Goal: Information Seeking & Learning: Learn about a topic

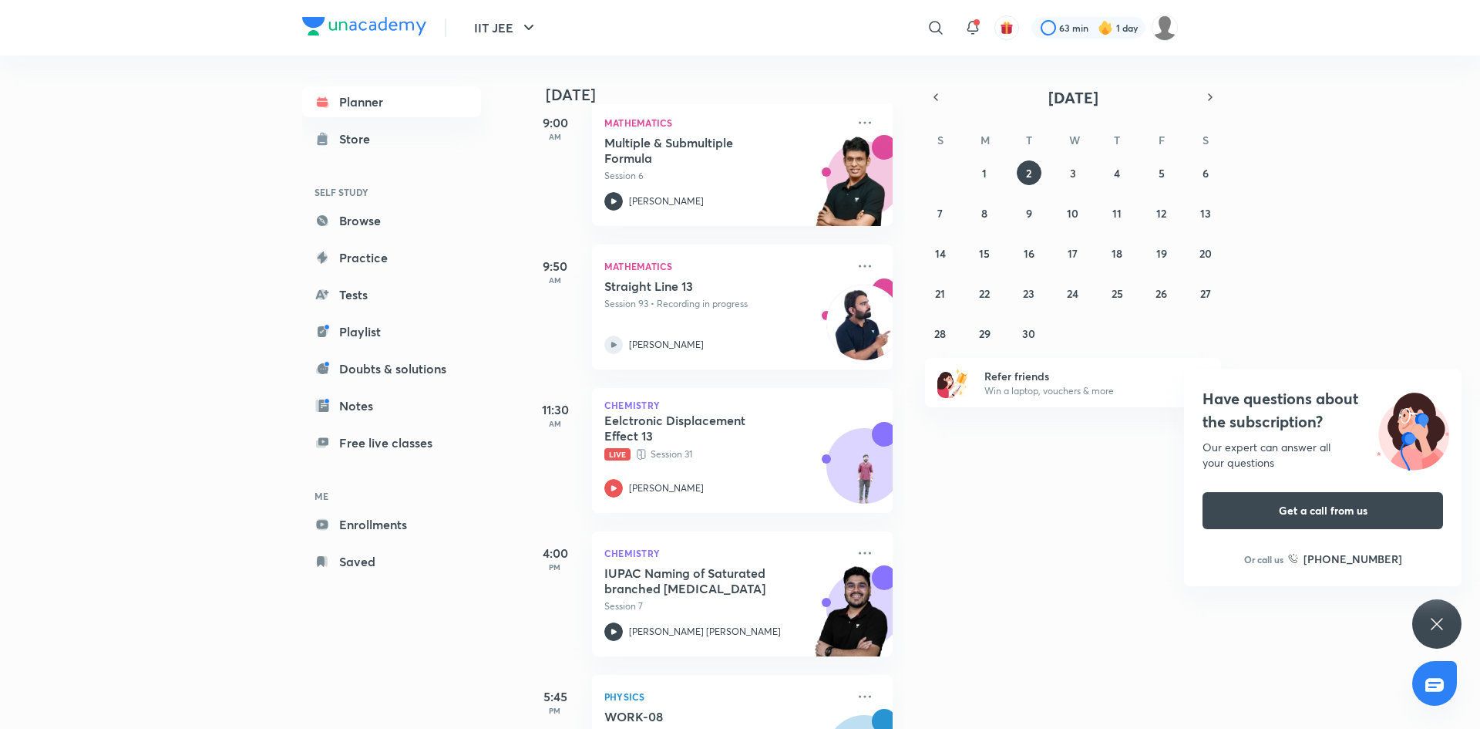
scroll to position [605, 0]
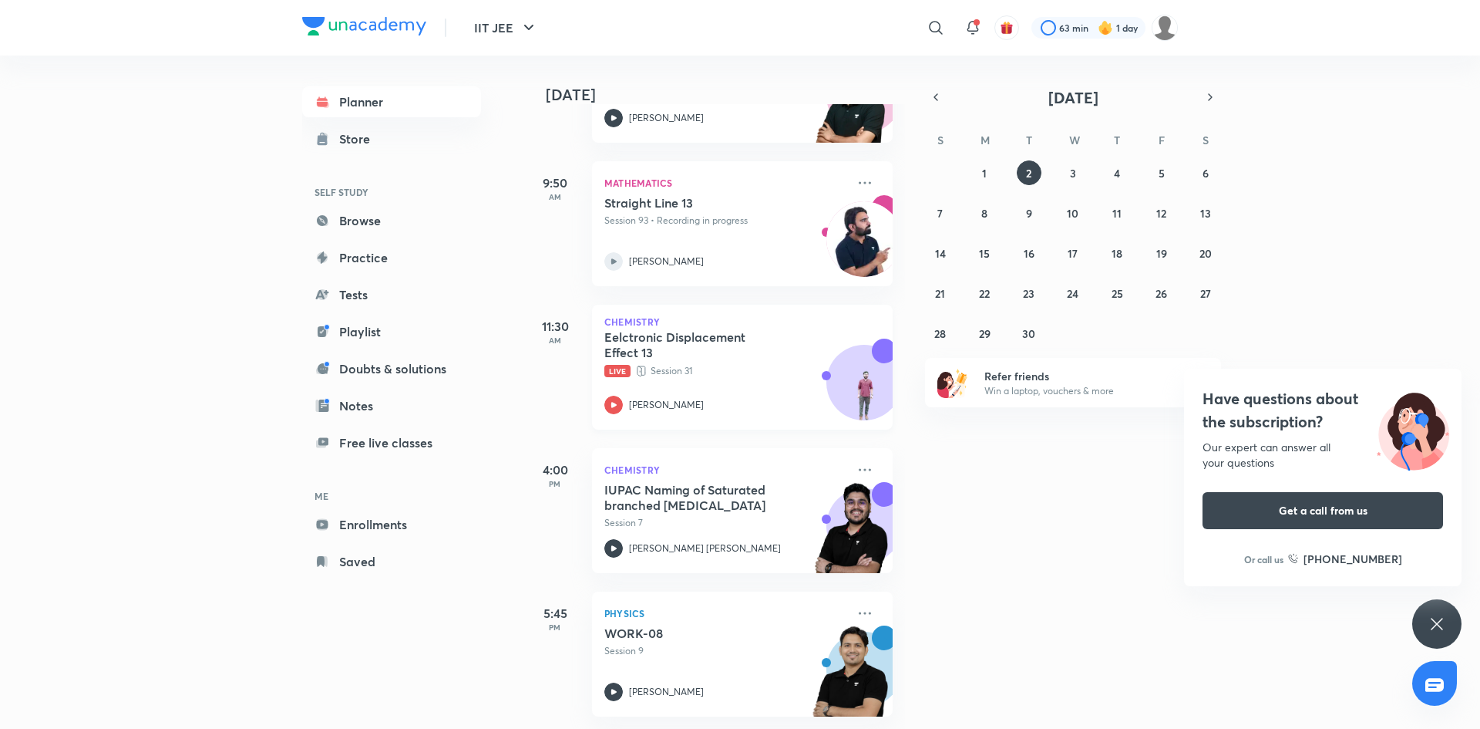
click at [726, 362] on div "Eelctronic Displacement Effect 13 Live Session 31" at bounding box center [725, 353] width 242 height 49
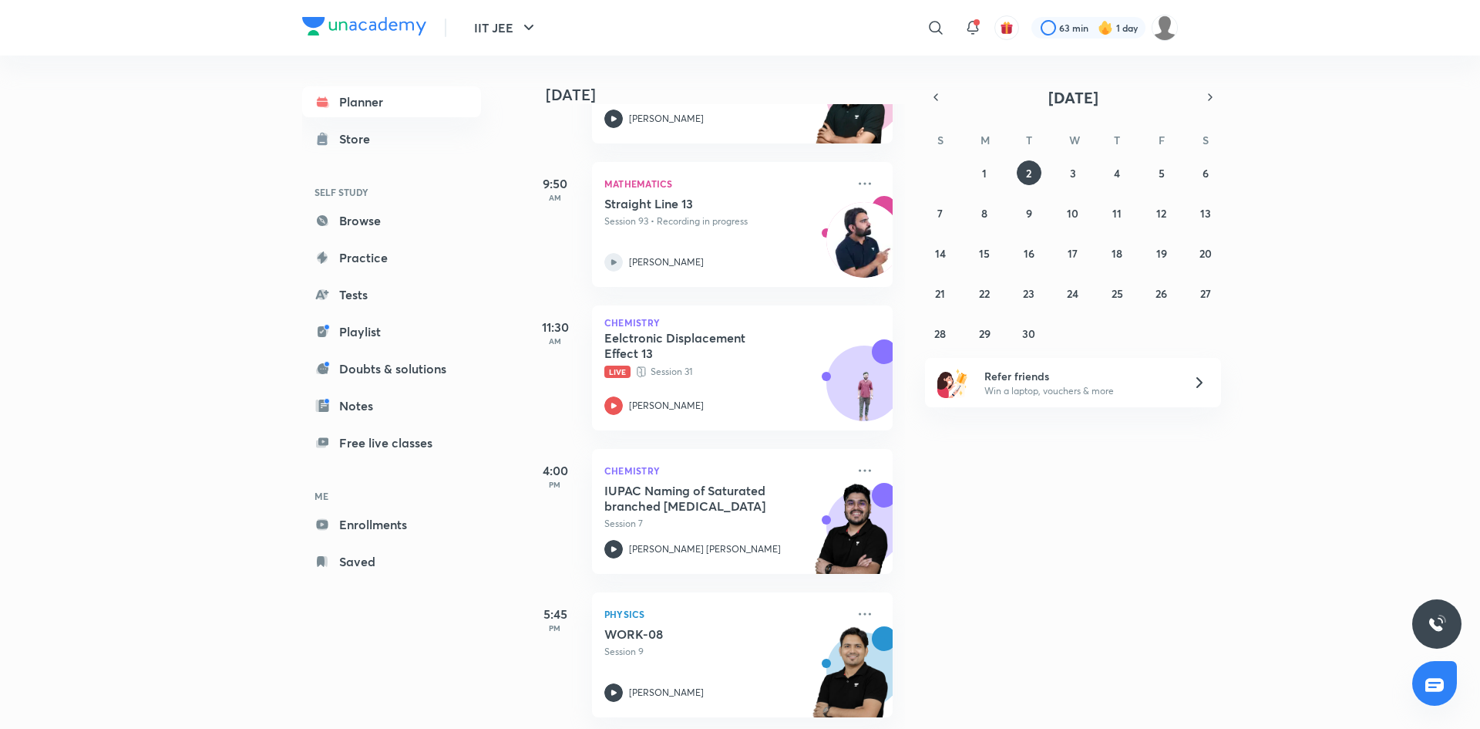
scroll to position [605, 0]
click at [1090, 590] on div "[DATE] Good afternoon, [PERSON_NAME] You have 7 events [DATE] Give us your feed…" at bounding box center [1000, 392] width 953 height 673
click at [1164, 29] on img at bounding box center [1165, 28] width 26 height 26
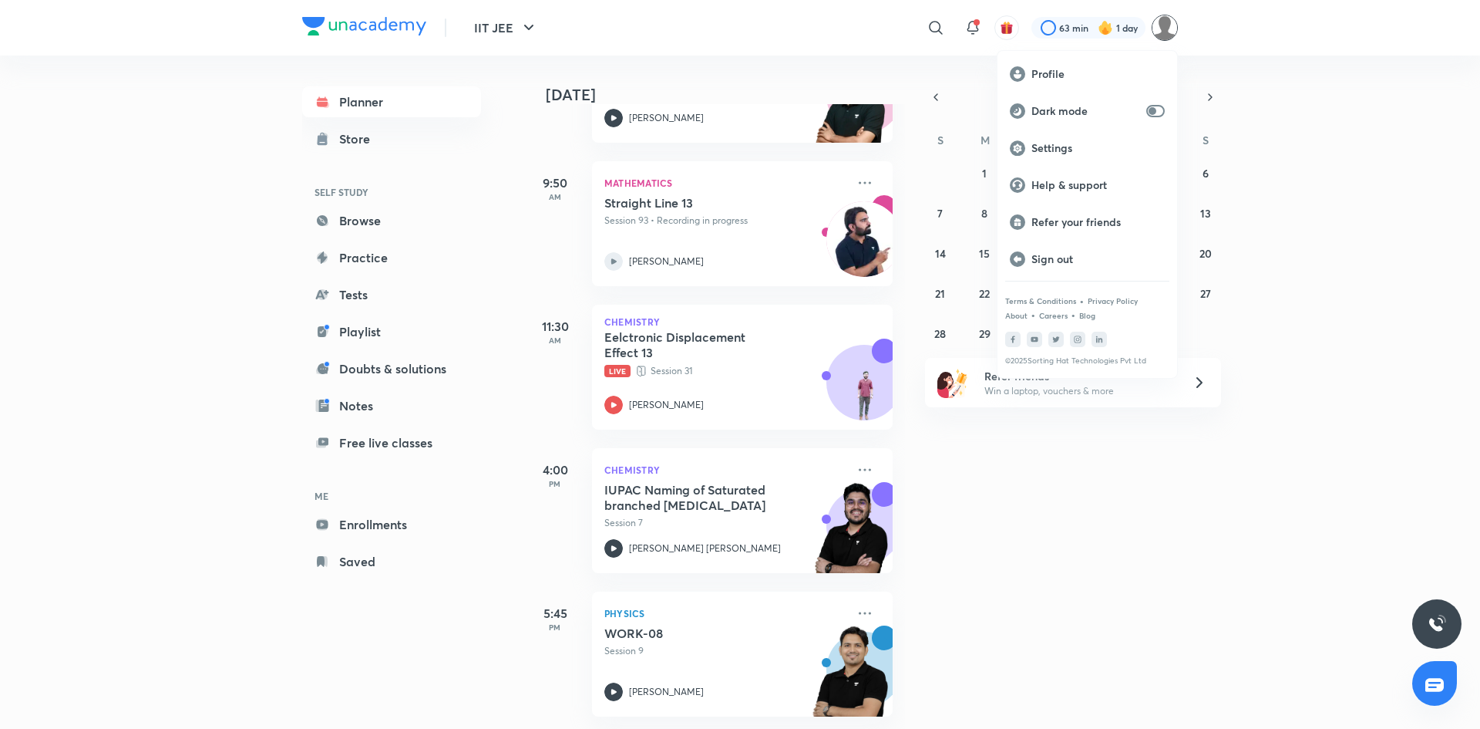
click at [1123, 20] on div at bounding box center [740, 364] width 1480 height 729
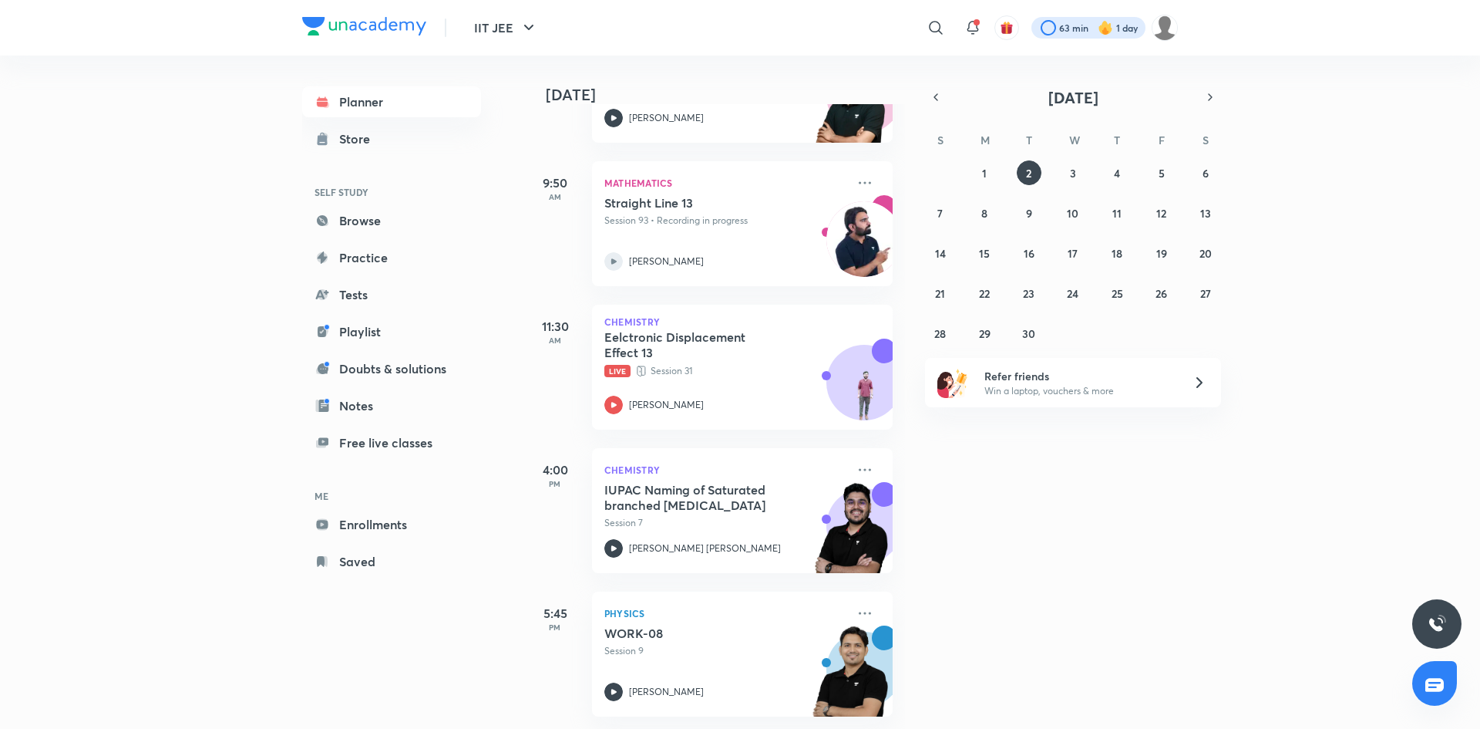
click at [1123, 26] on div at bounding box center [1089, 28] width 114 height 22
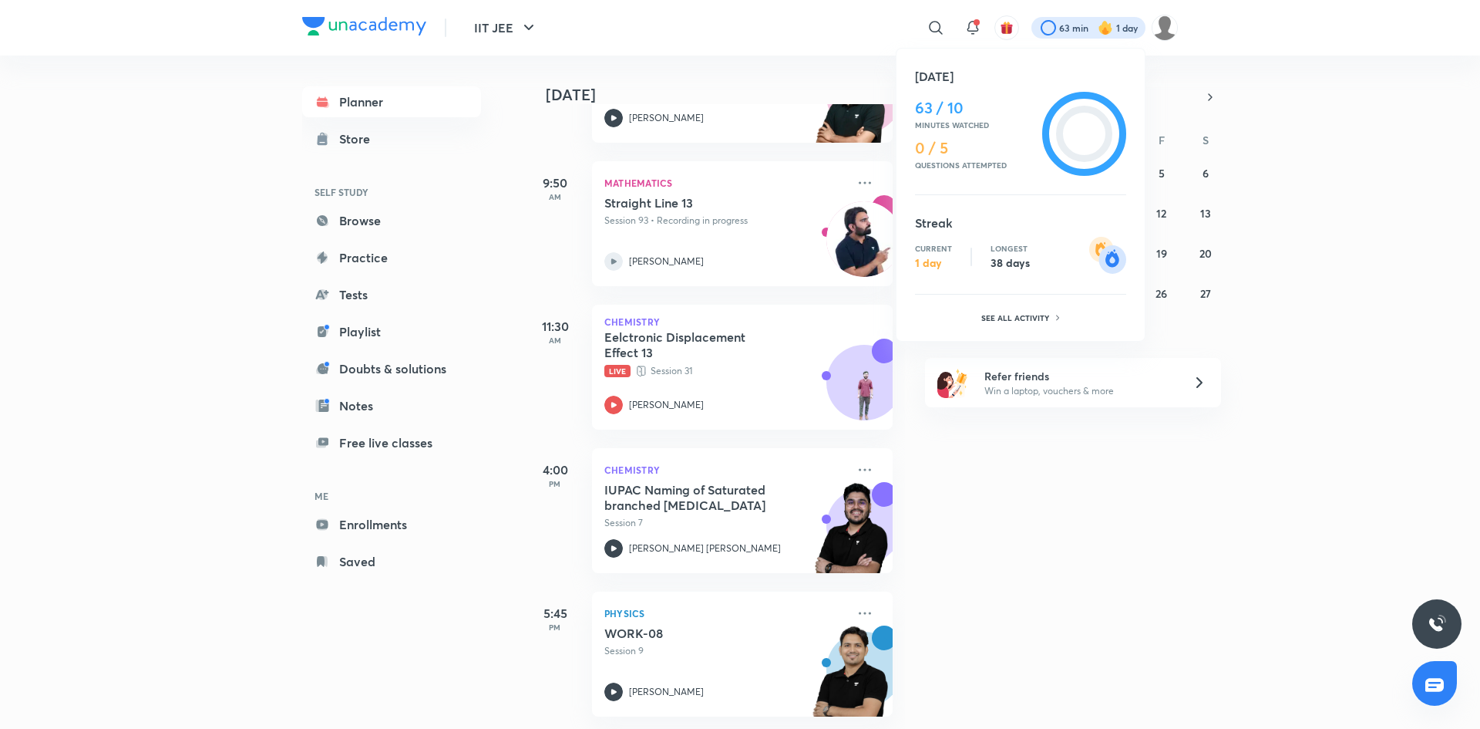
click at [1333, 127] on div at bounding box center [740, 364] width 1480 height 729
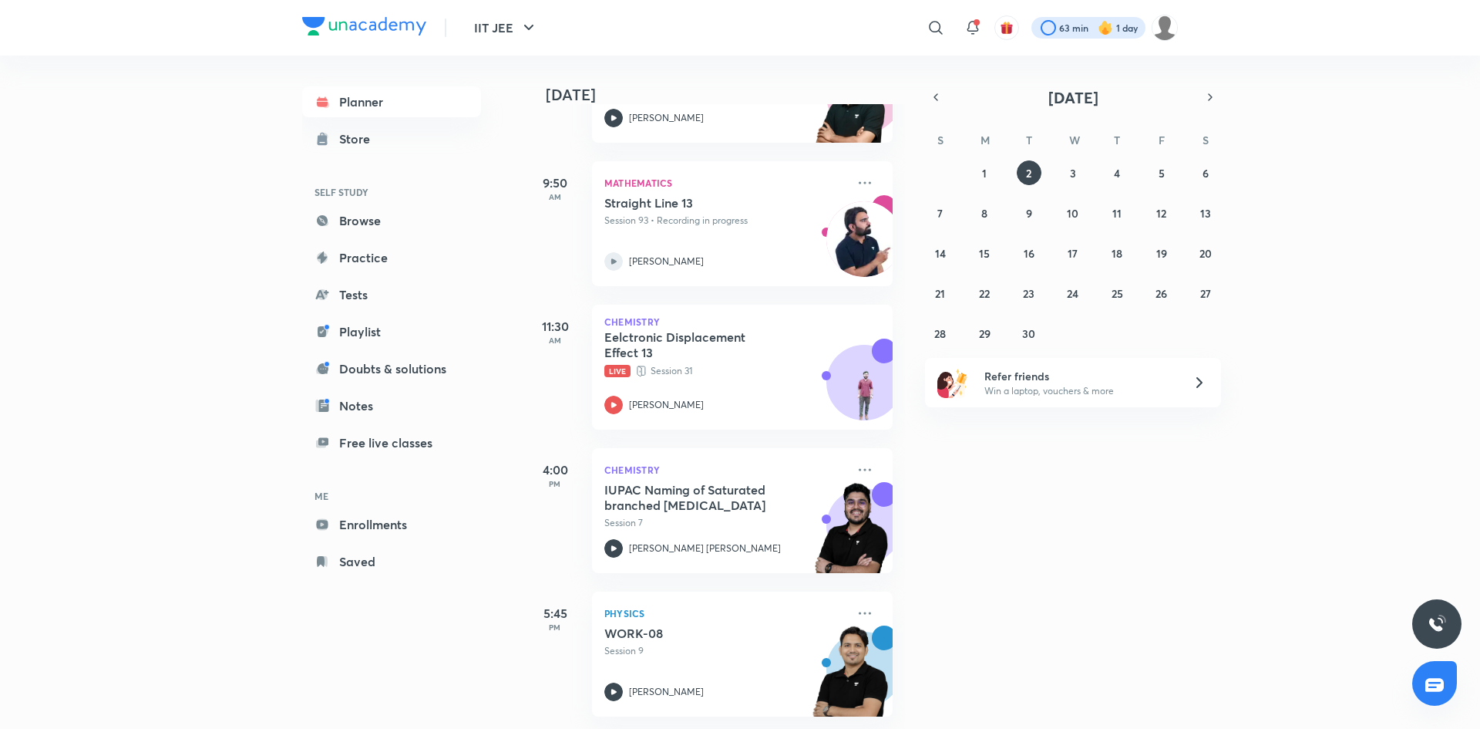
click at [1051, 32] on div at bounding box center [1089, 28] width 114 height 22
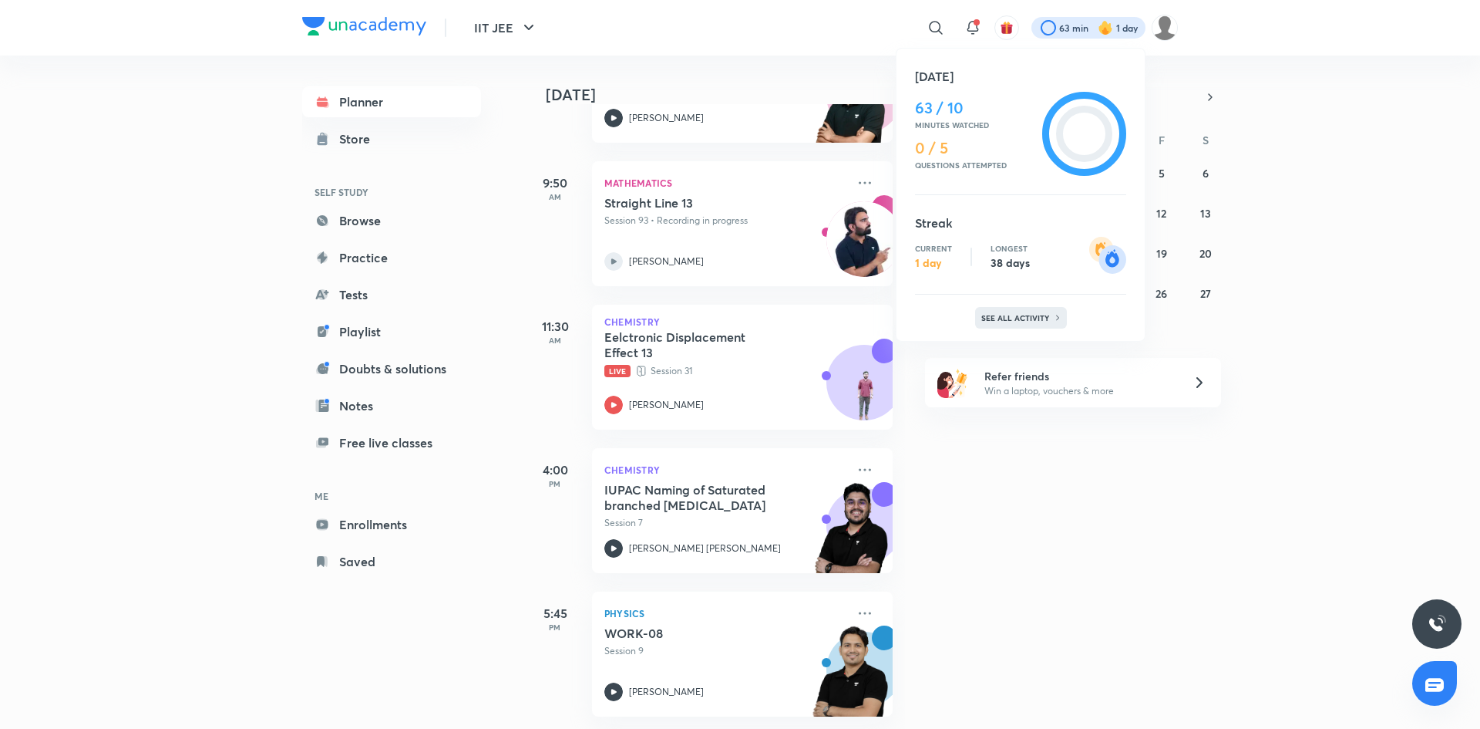
click at [1022, 316] on p "See all activity" at bounding box center [1017, 317] width 72 height 9
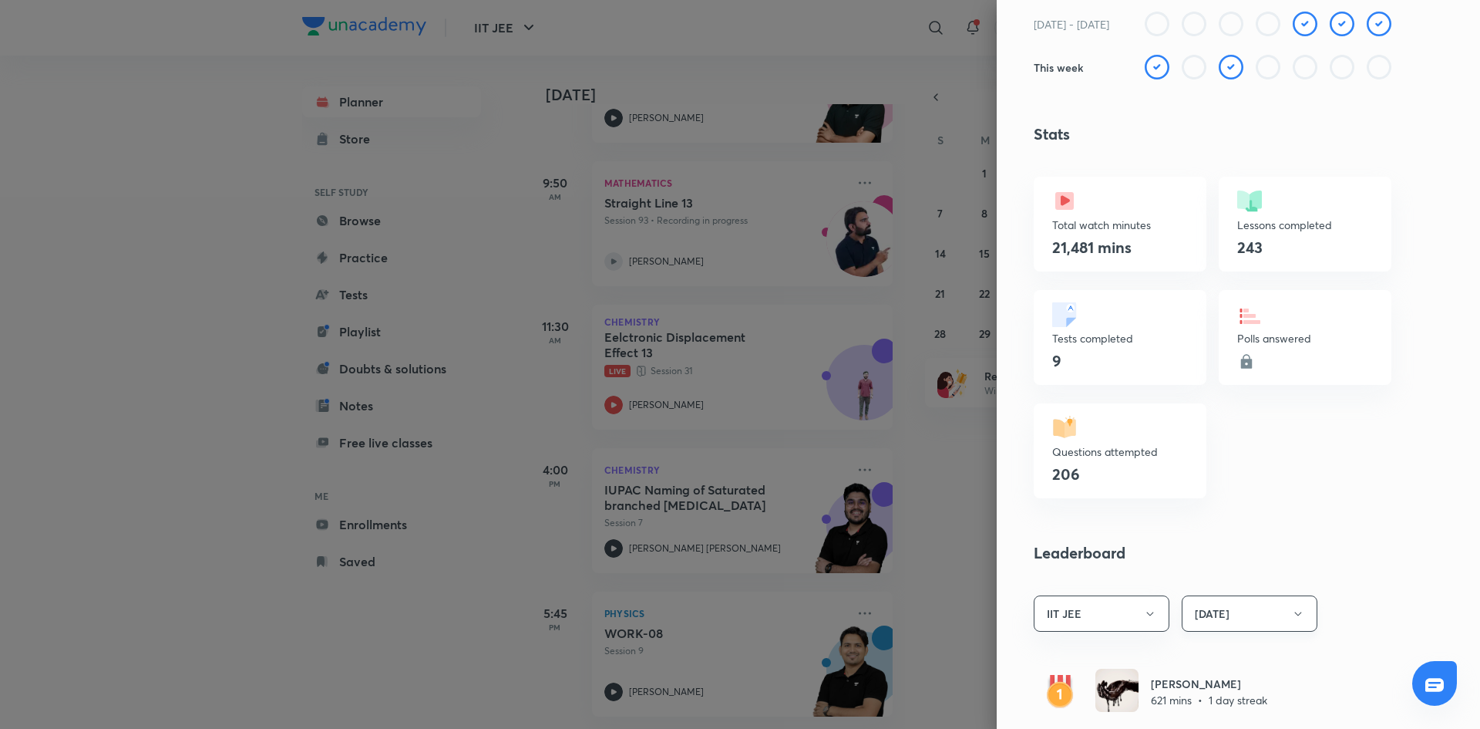
scroll to position [0, 0]
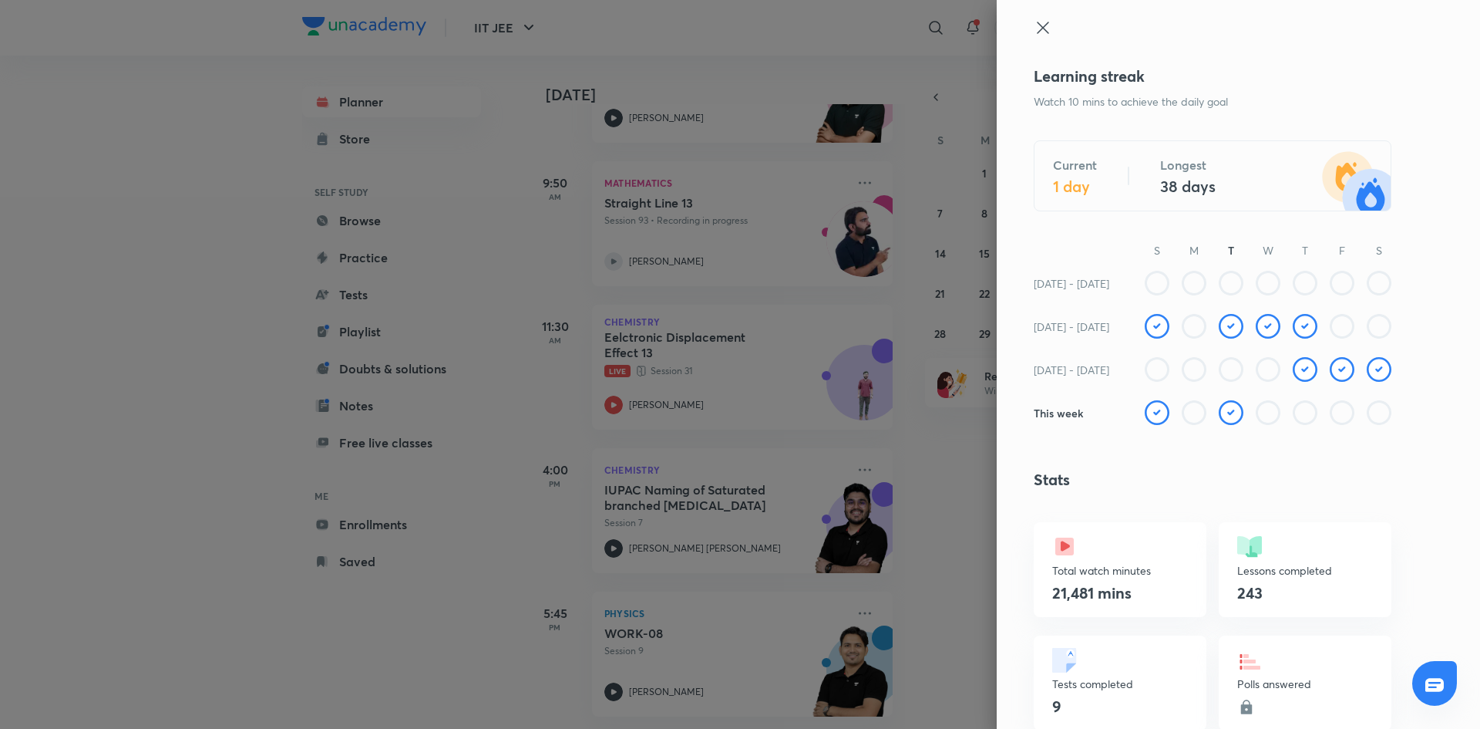
click at [867, 81] on div at bounding box center [740, 364] width 1480 height 729
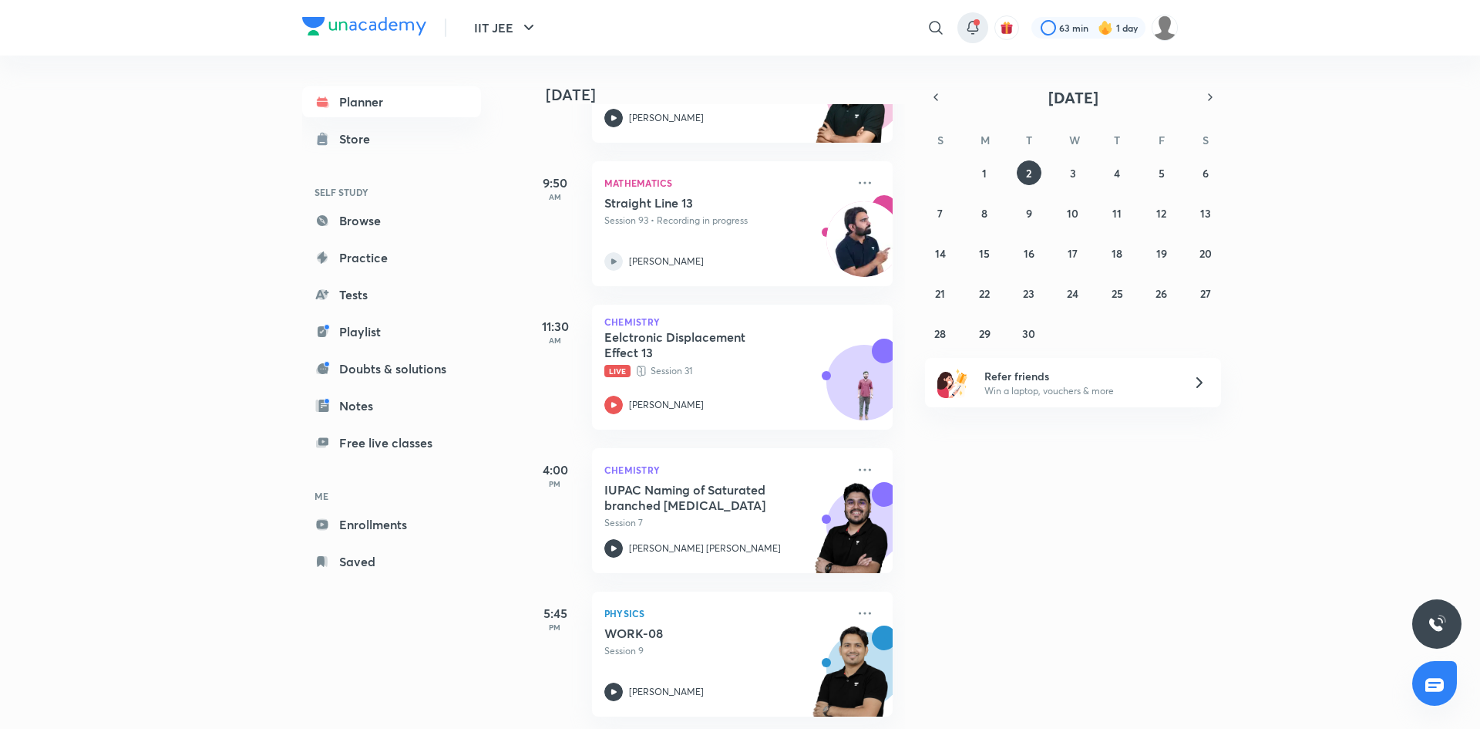
click at [968, 30] on icon at bounding box center [973, 26] width 10 height 9
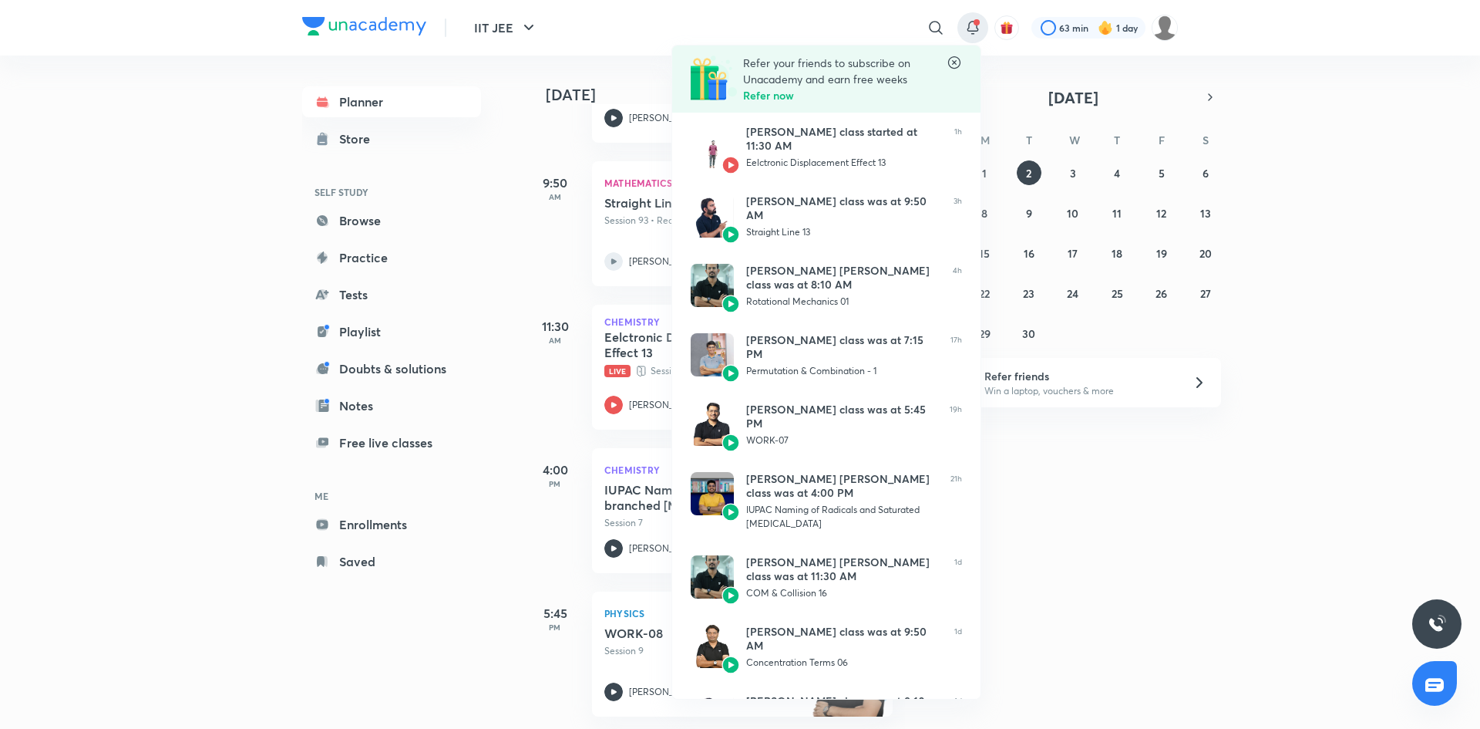
click at [1080, 85] on div at bounding box center [740, 364] width 1480 height 729
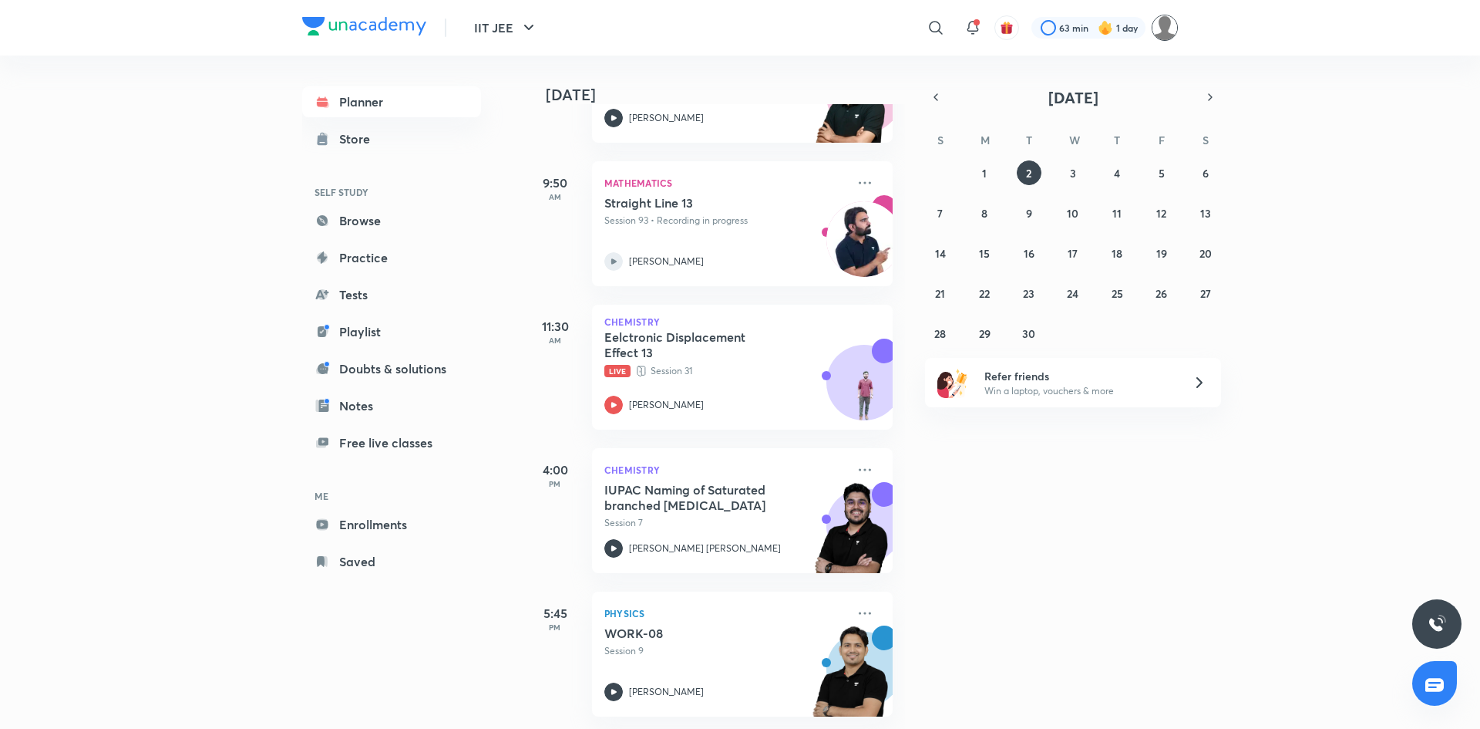
click at [1161, 32] on img at bounding box center [1165, 28] width 26 height 26
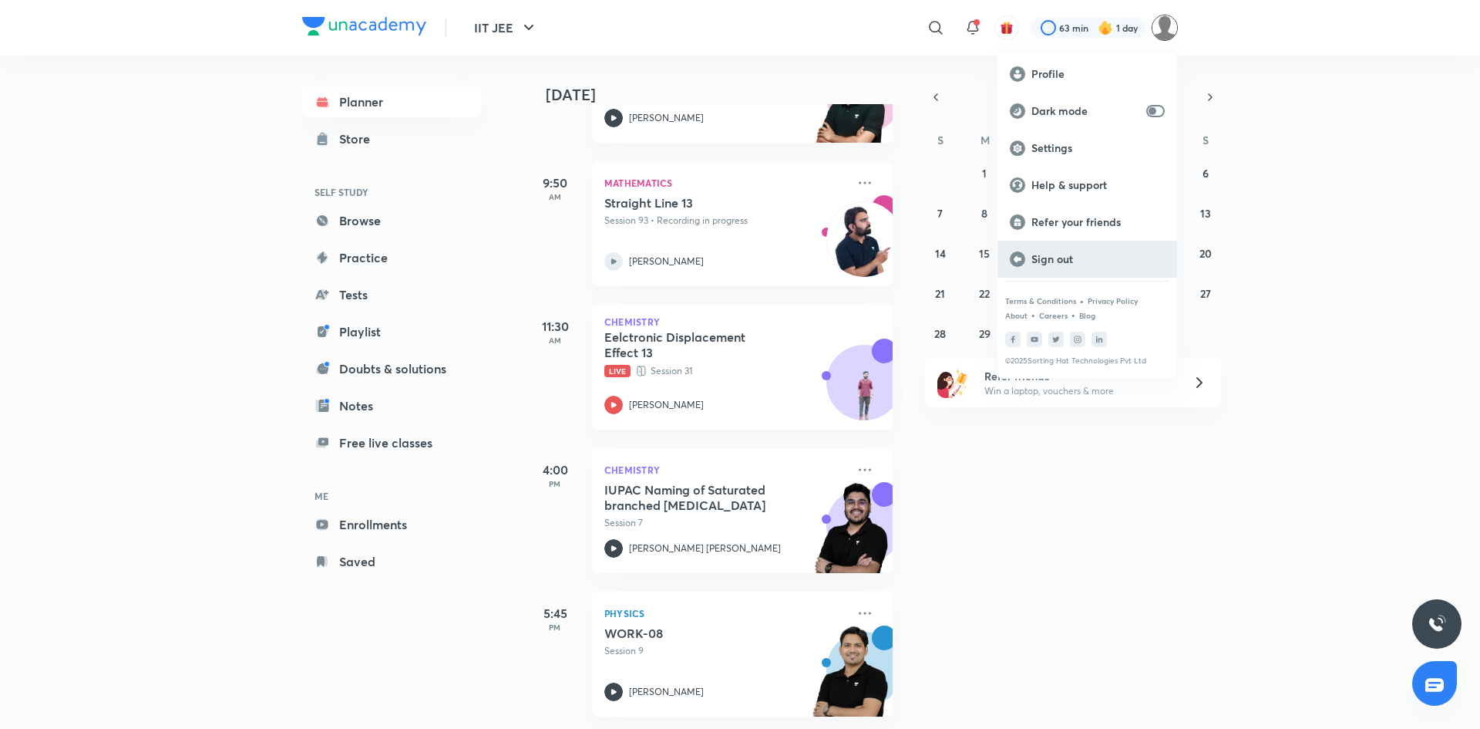
click at [1049, 263] on p "Sign out" at bounding box center [1098, 259] width 133 height 14
